Goal: Register for event/course

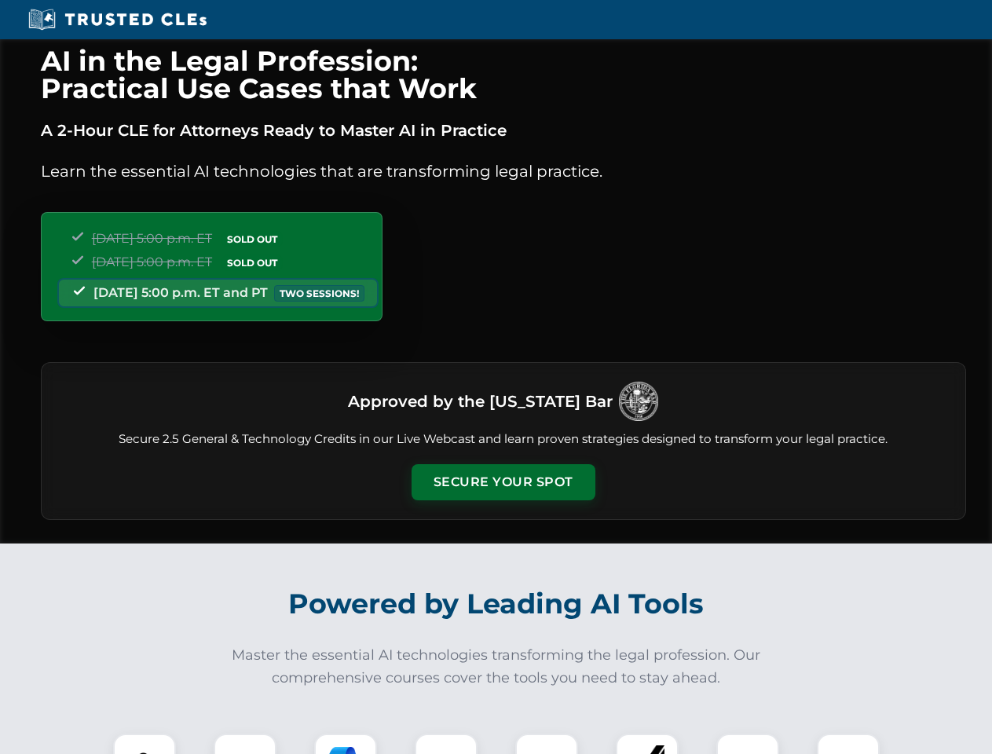
click at [503, 482] on button "Secure Your Spot" at bounding box center [504, 482] width 184 height 36
click at [145, 744] on img at bounding box center [145, 765] width 46 height 46
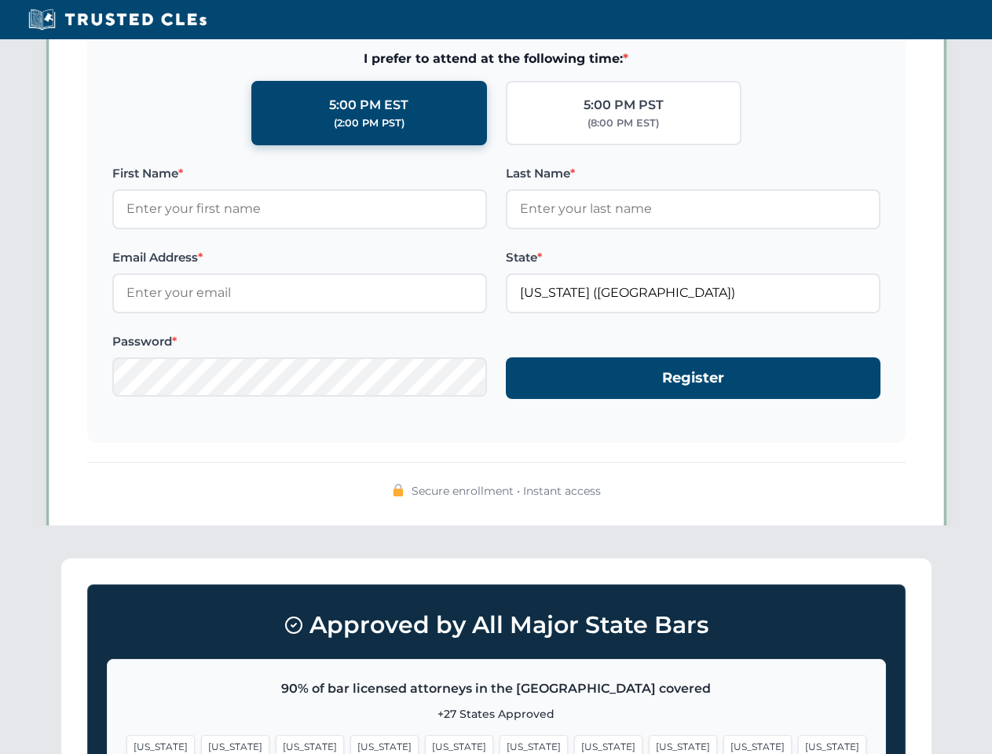
click at [574, 744] on span "[US_STATE]" at bounding box center [608, 746] width 68 height 23
click at [724, 744] on span "[US_STATE]" at bounding box center [758, 746] width 68 height 23
